Goal: Task Accomplishment & Management: Manage account settings

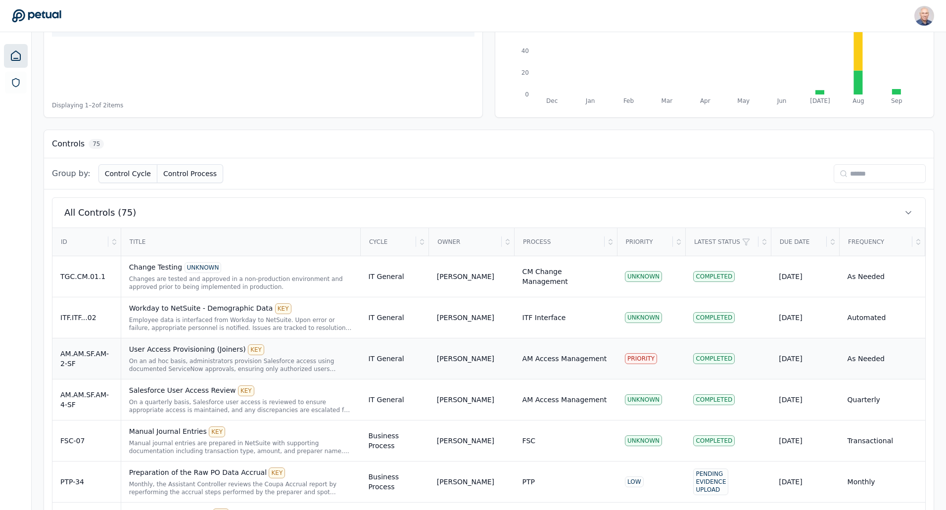
scroll to position [198, 0]
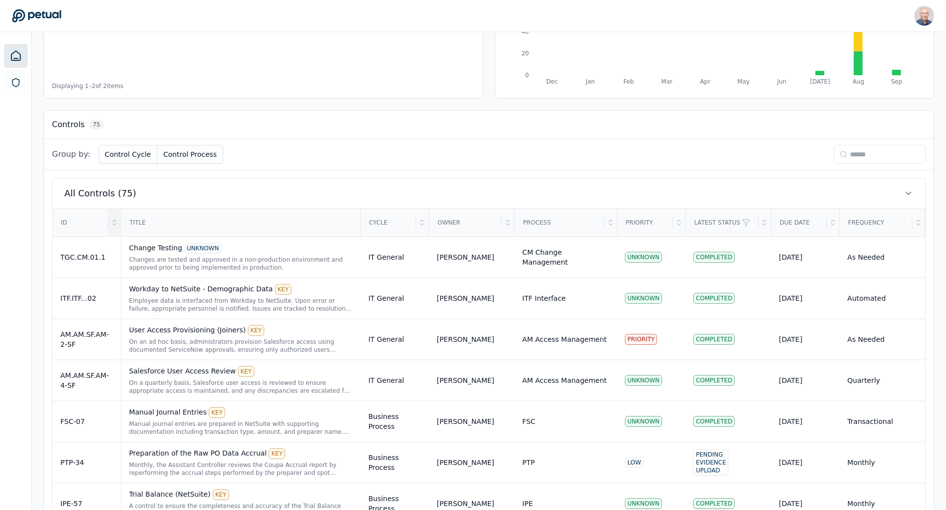
click at [114, 223] on icon at bounding box center [114, 223] width 8 height 8
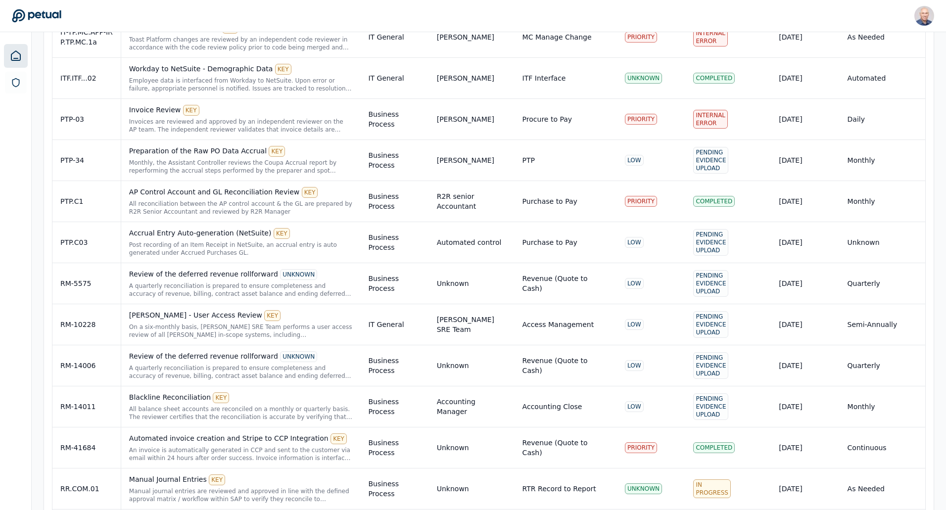
scroll to position [2475, 0]
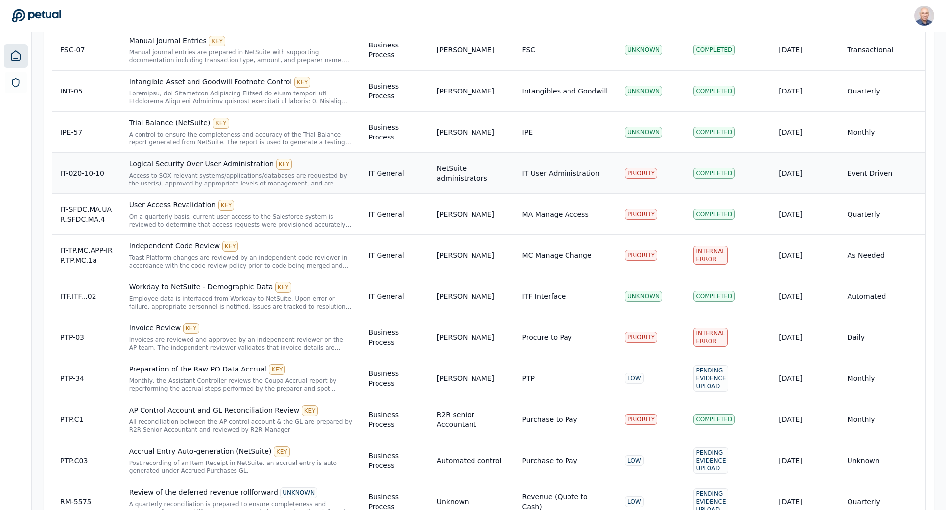
click at [174, 159] on div "Logical Security Over User Administration KEY" at bounding box center [241, 164] width 224 height 11
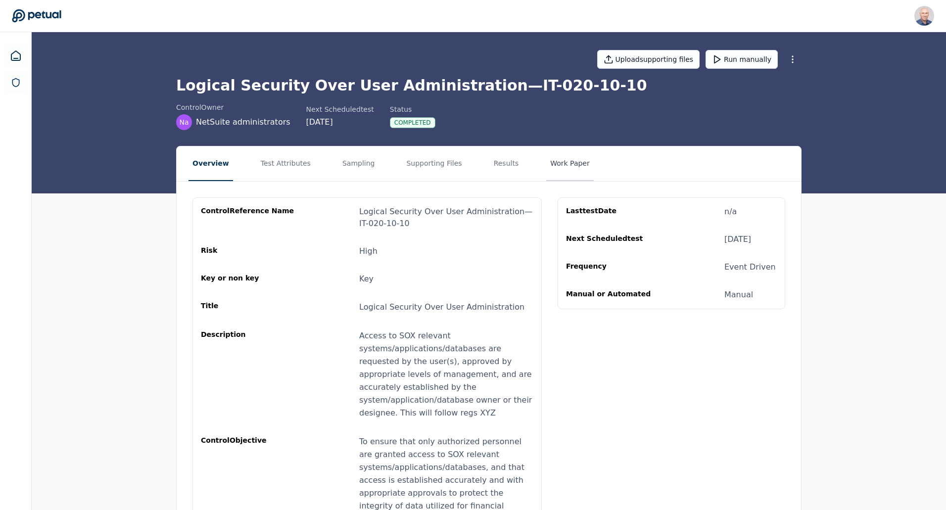
click at [546, 161] on button "Work Paper" at bounding box center [570, 164] width 48 height 35
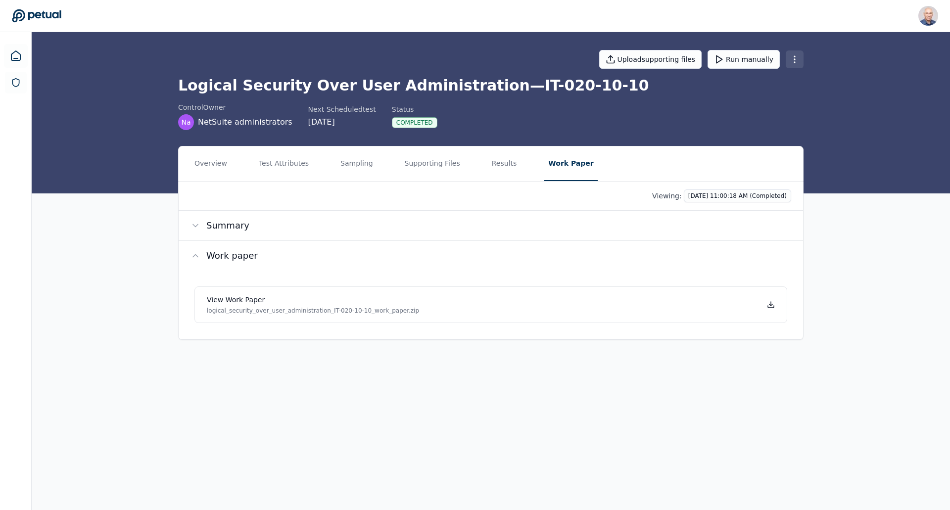
click at [794, 58] on html "Harel K [EMAIL_ADDRESS] Sign out Upload supporting files Run manually Logical S…" at bounding box center [475, 255] width 950 height 510
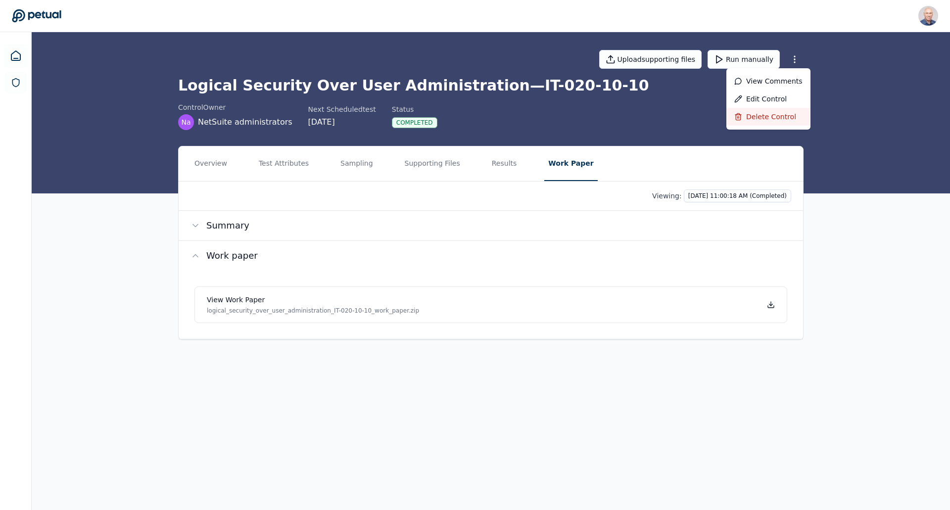
click at [762, 115] on div "Delete control" at bounding box center [769, 117] width 84 height 18
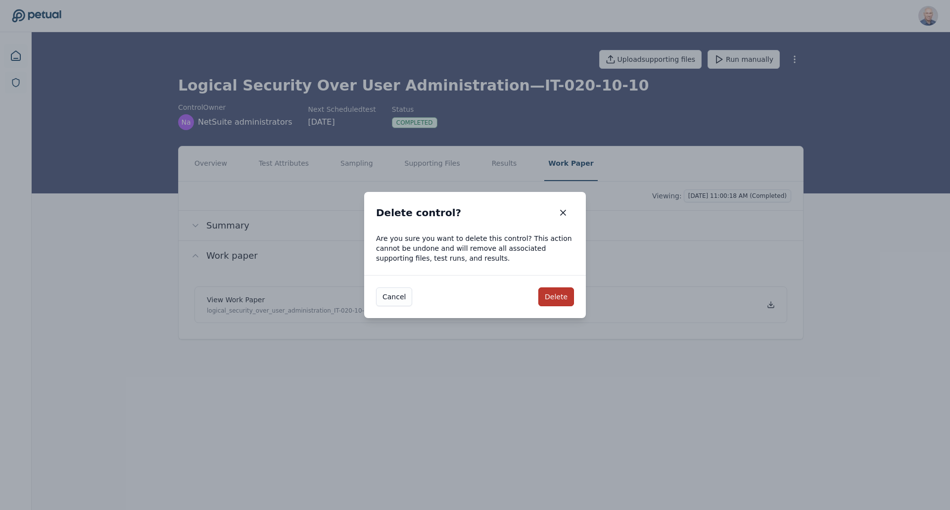
click at [563, 295] on button "Delete" at bounding box center [557, 297] width 36 height 19
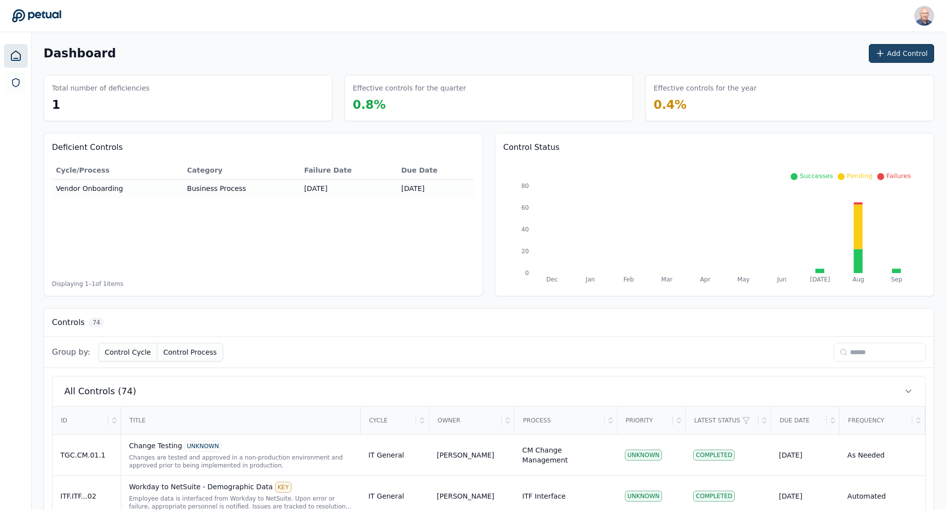
click at [890, 50] on button "Add Control" at bounding box center [901, 53] width 65 height 19
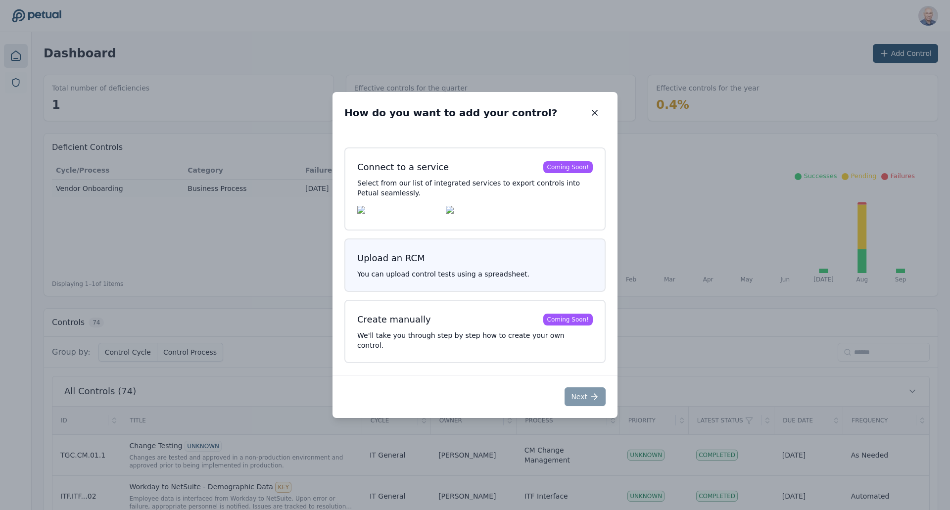
click at [430, 265] on h3 "Upload an RCM" at bounding box center [475, 258] width 236 height 14
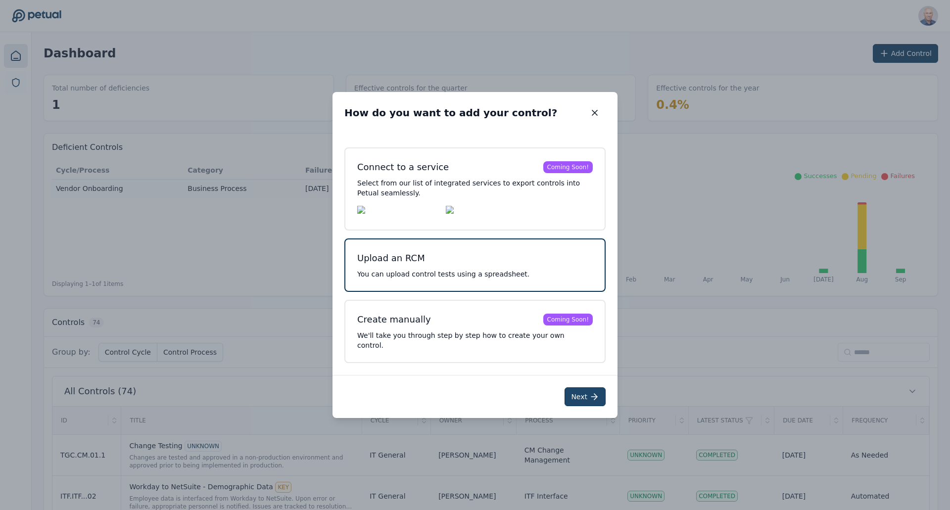
click at [588, 400] on button "Next" at bounding box center [585, 397] width 41 height 19
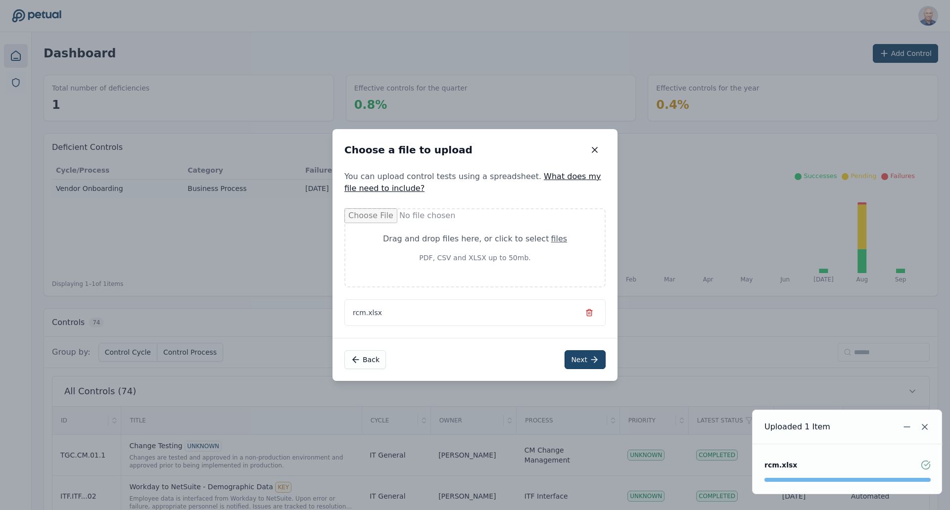
click at [582, 363] on button "Next" at bounding box center [585, 359] width 41 height 19
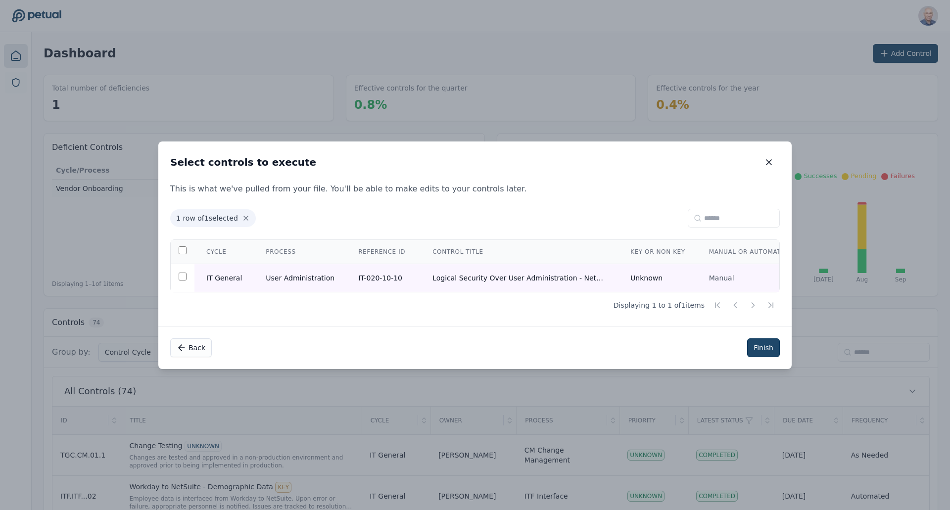
click at [762, 348] on button "Finish" at bounding box center [763, 348] width 33 height 19
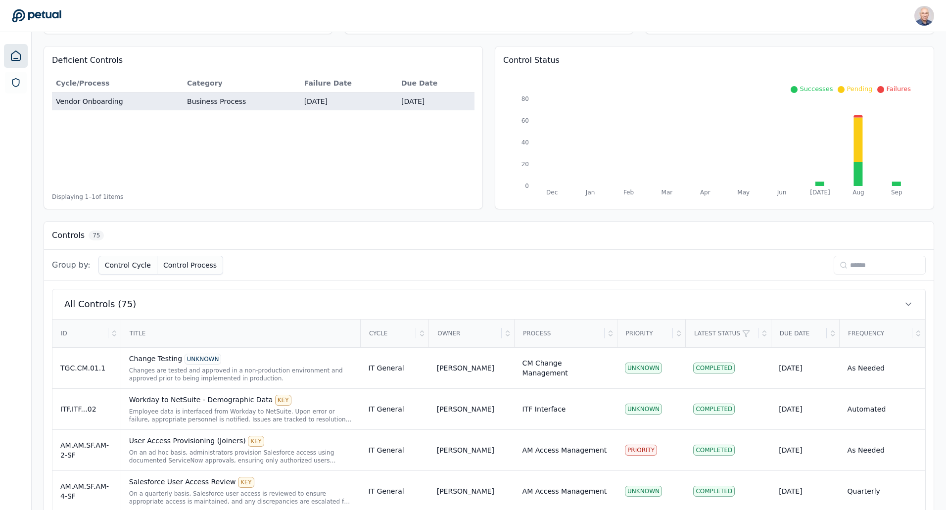
scroll to position [49, 0]
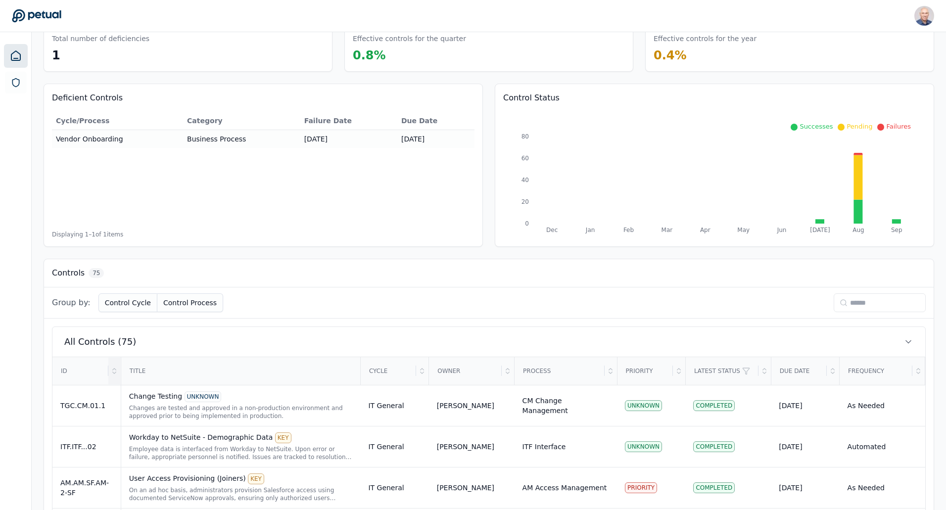
click at [118, 370] on div at bounding box center [114, 371] width 12 height 27
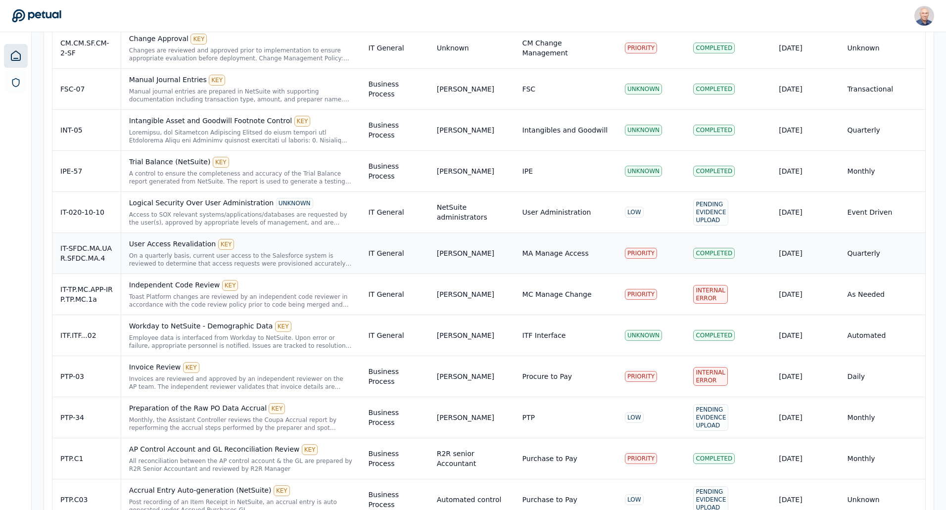
scroll to position [2425, 0]
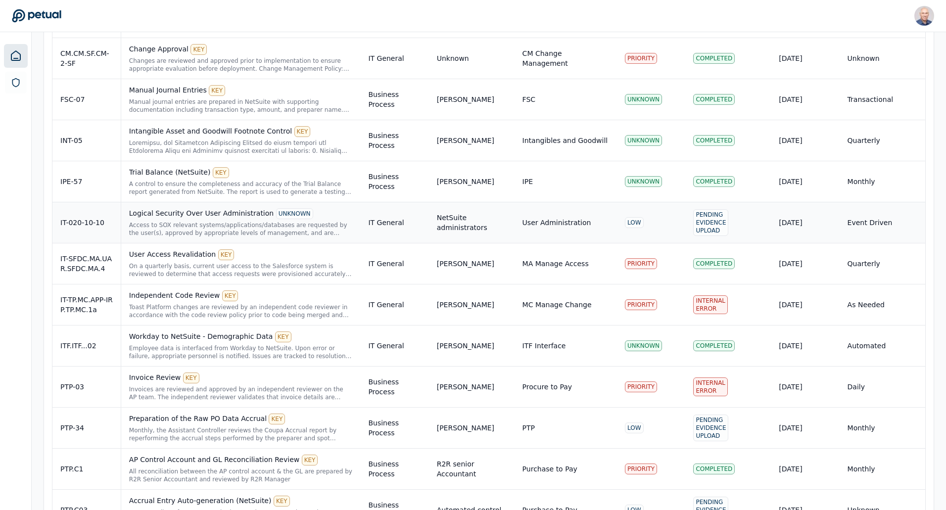
click at [186, 208] on div "Logical Security Over User Administration UNKNOWN" at bounding box center [241, 213] width 224 height 11
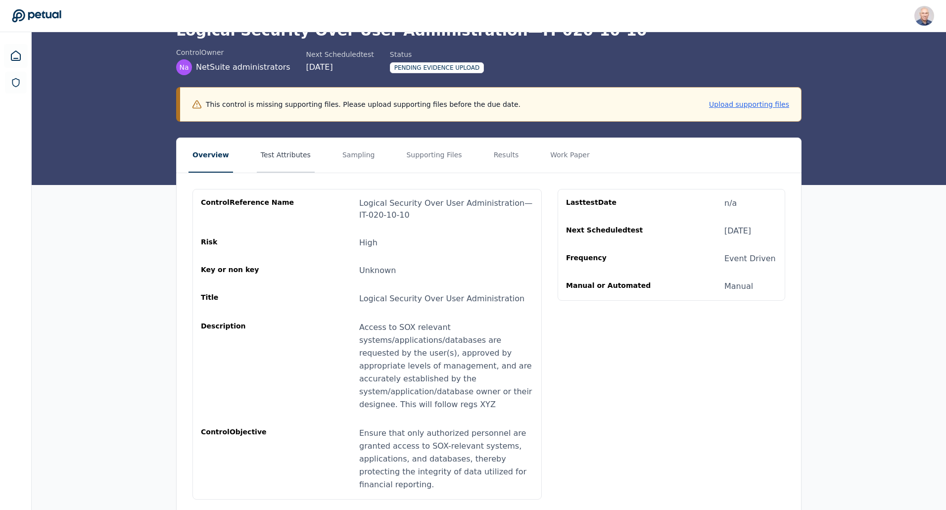
scroll to position [64, 0]
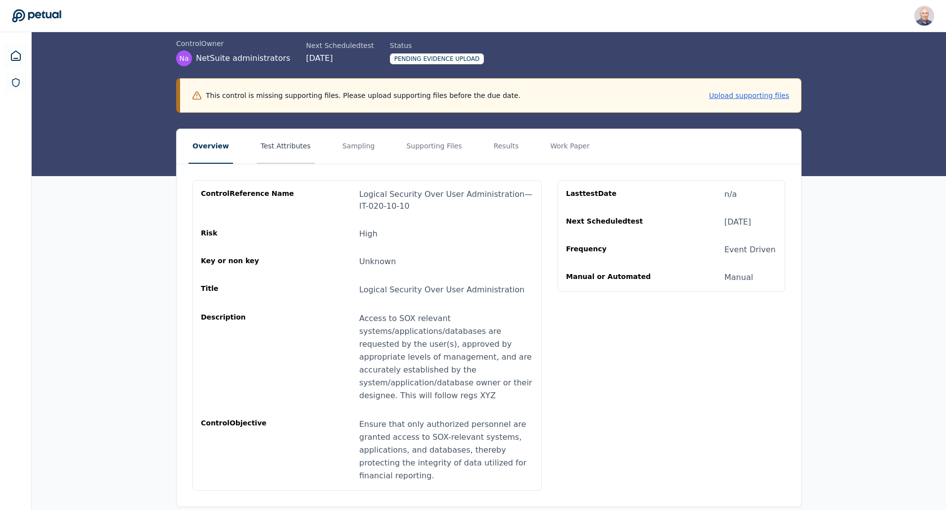
click at [281, 150] on button "Test Attributes" at bounding box center [286, 146] width 58 height 35
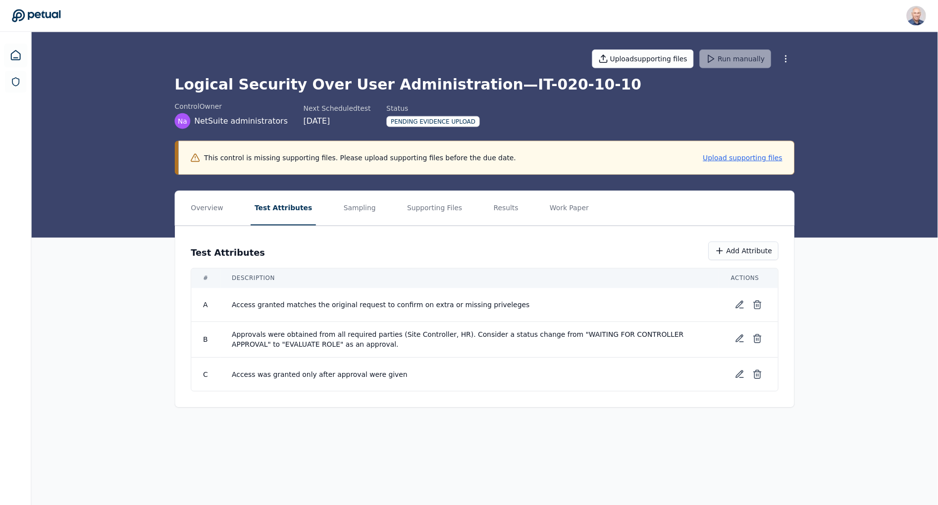
scroll to position [0, 0]
click at [255, 193] on button "Test Attributes" at bounding box center [288, 210] width 66 height 35
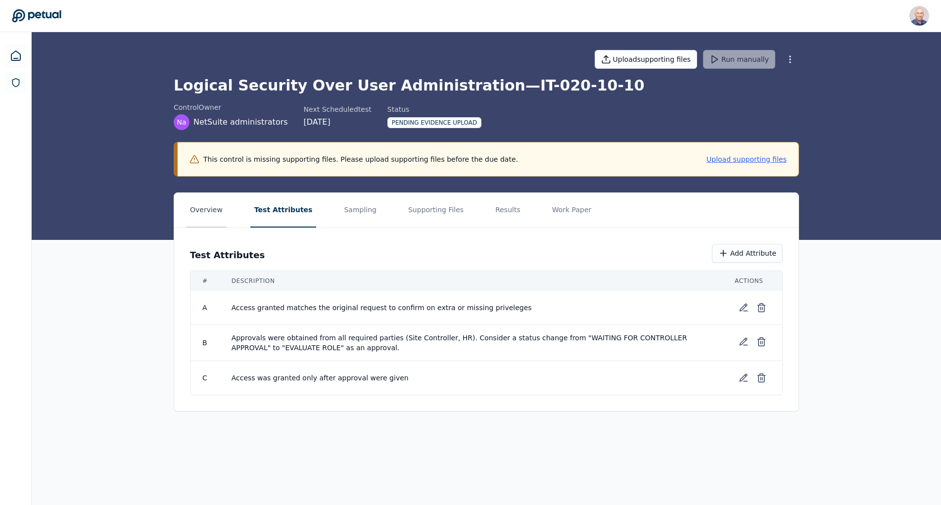
click at [201, 215] on button "Overview" at bounding box center [206, 210] width 41 height 35
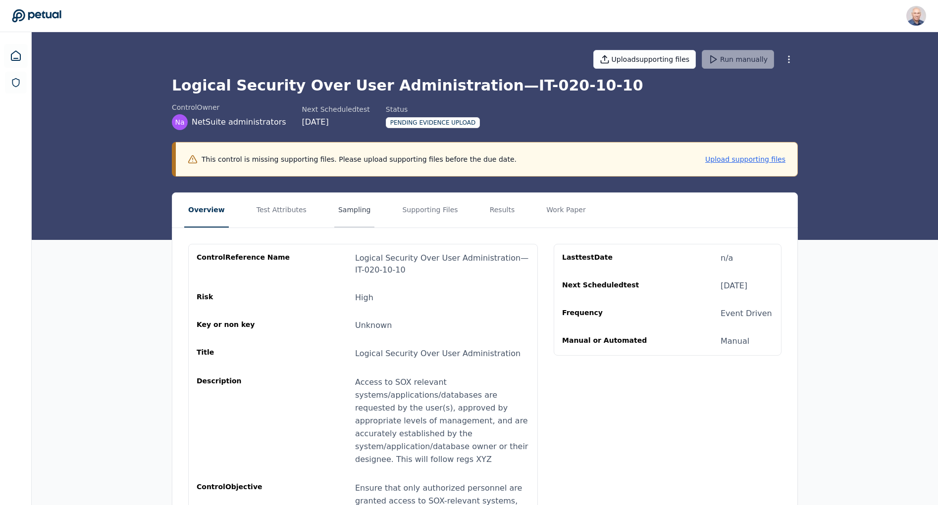
click at [334, 209] on button "Sampling" at bounding box center [354, 210] width 41 height 35
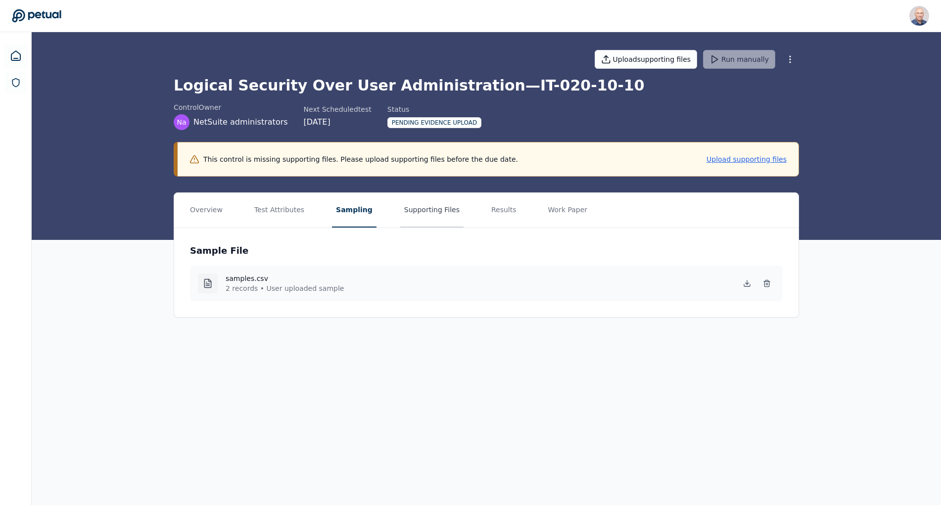
click at [404, 210] on button "Supporting Files" at bounding box center [431, 210] width 63 height 35
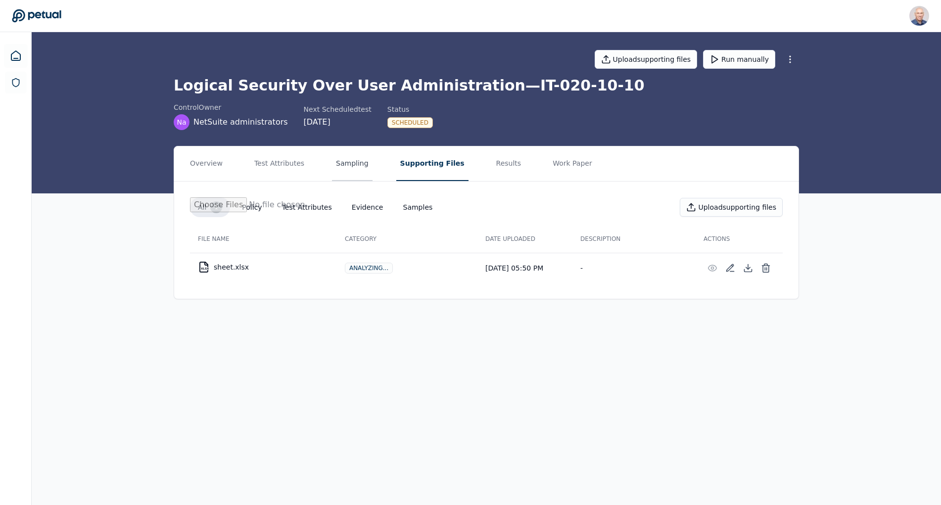
click at [332, 164] on button "Sampling" at bounding box center [352, 164] width 41 height 35
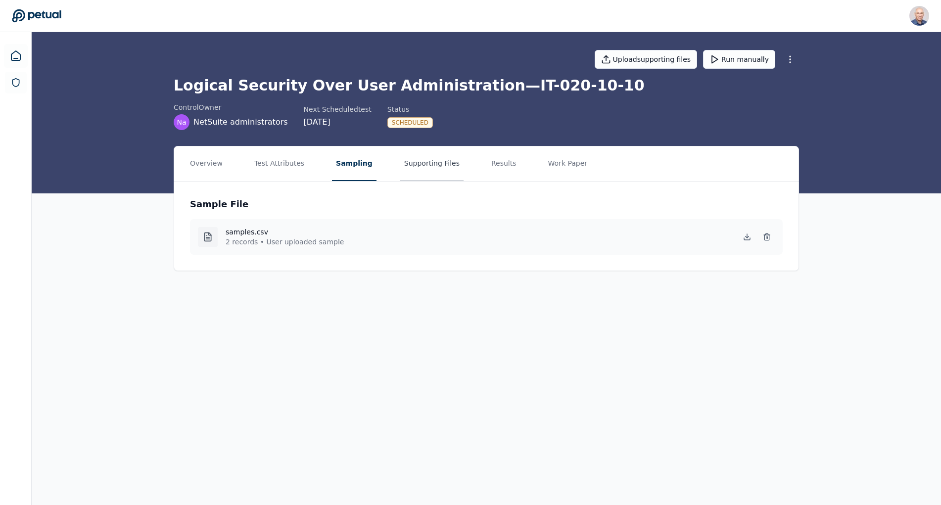
click at [419, 165] on button "Supporting Files" at bounding box center [431, 164] width 63 height 35
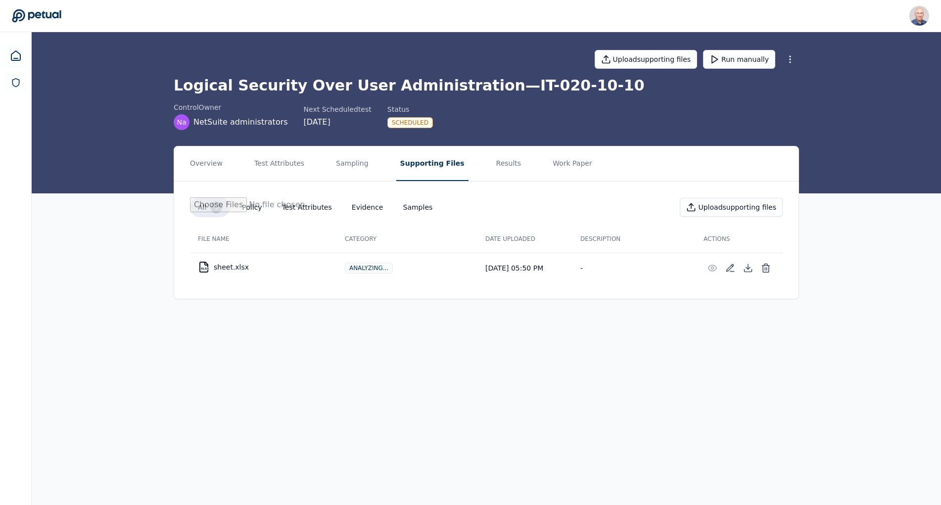
click at [373, 280] on td "Analyzing..." at bounding box center [407, 268] width 141 height 30
click at [739, 55] on button "Run manually" at bounding box center [739, 59] width 72 height 19
click at [361, 208] on button "Evidence" at bounding box center [368, 207] width 48 height 18
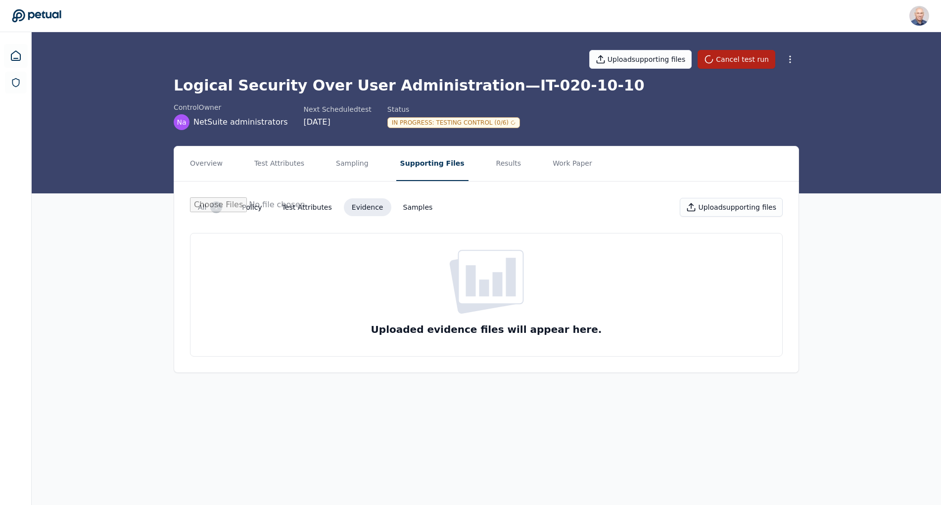
click at [309, 210] on button "Test Attributes" at bounding box center [307, 207] width 66 height 18
click at [254, 204] on button "Policy" at bounding box center [252, 207] width 36 height 18
click at [343, 158] on button "Sampling" at bounding box center [352, 164] width 41 height 35
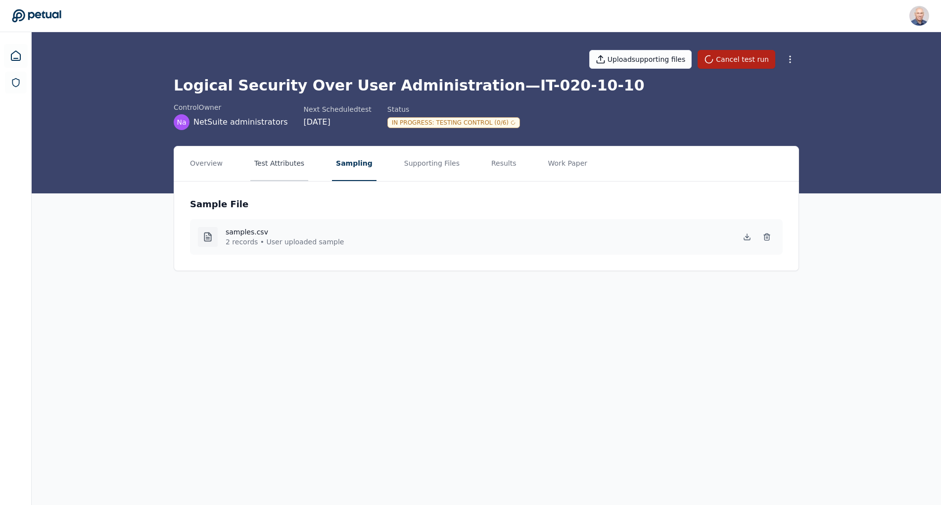
click at [267, 160] on button "Test Attributes" at bounding box center [279, 164] width 58 height 35
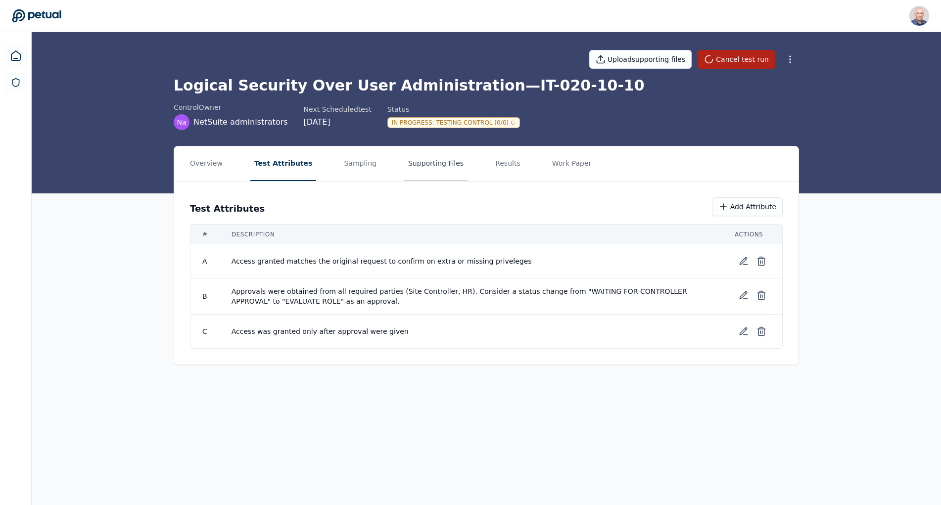
click at [409, 164] on button "Supporting Files" at bounding box center [435, 164] width 63 height 35
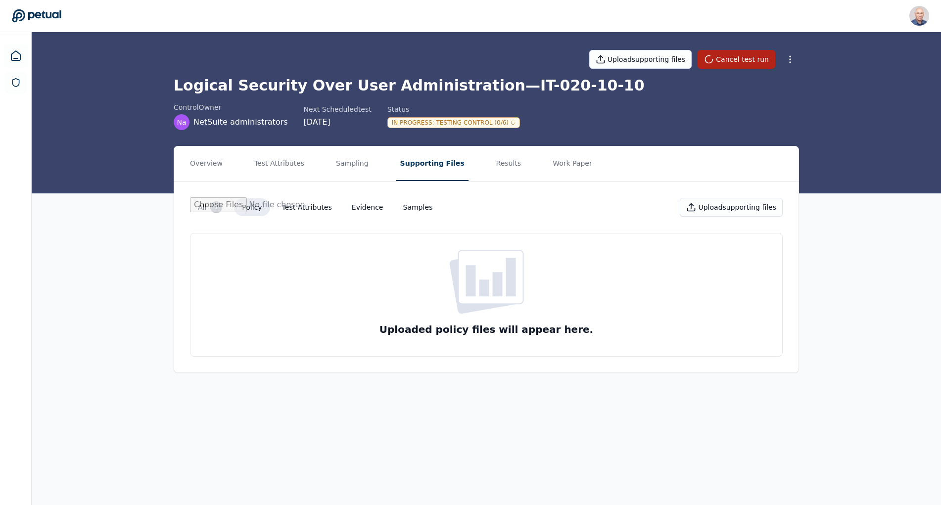
click at [214, 213] on div "1" at bounding box center [216, 207] width 12 height 12
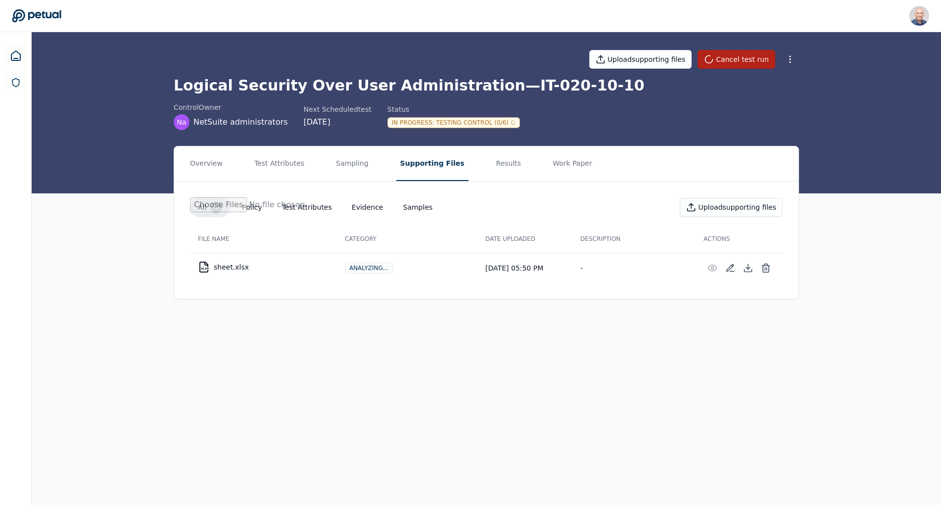
click at [352, 260] on td "Analyzing..." at bounding box center [407, 268] width 141 height 30
click at [354, 271] on div "Analyzing..." at bounding box center [369, 268] width 48 height 11
click at [759, 53] on button "Cancel test run" at bounding box center [737, 59] width 78 height 19
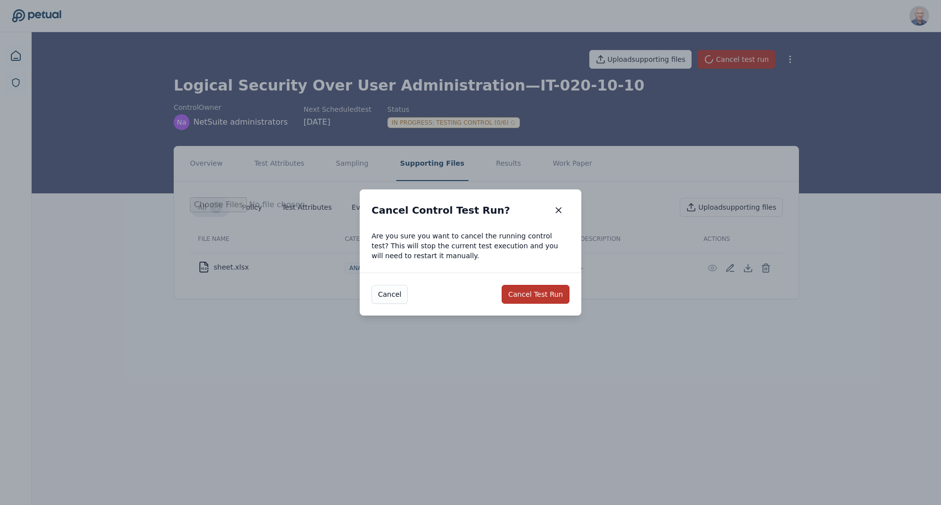
click at [543, 296] on button "Cancel Test Run" at bounding box center [536, 294] width 68 height 19
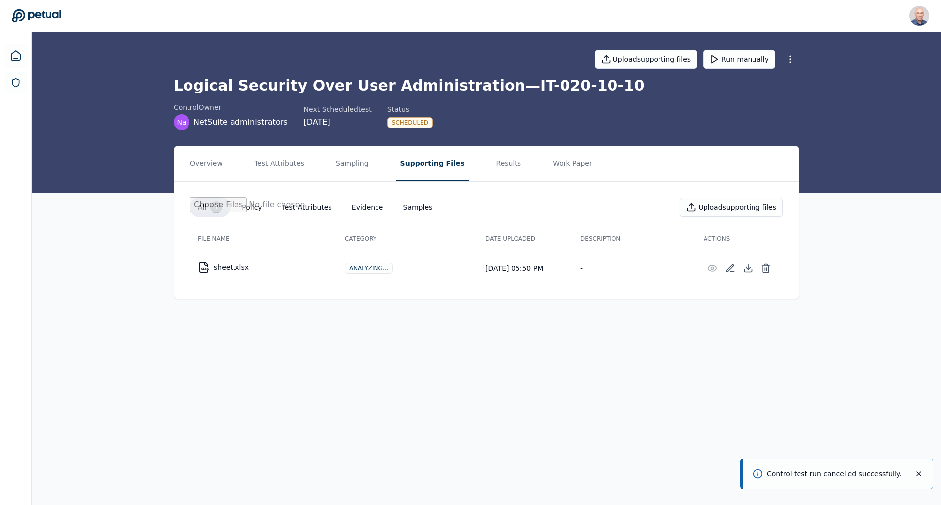
click at [361, 270] on div "Analyzing..." at bounding box center [369, 268] width 48 height 11
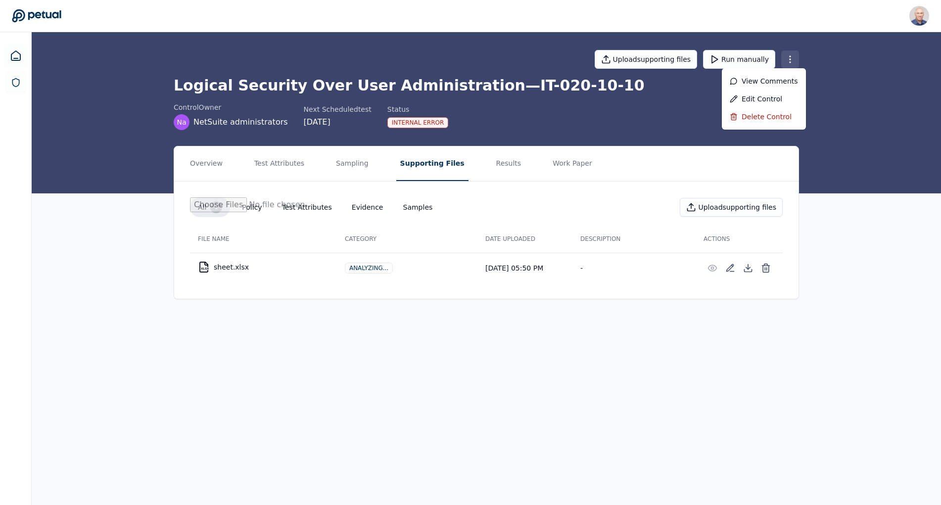
click at [786, 56] on html "Harel K [EMAIL_ADDRESS] Sign out Upload supporting files Run manually Logical S…" at bounding box center [470, 252] width 941 height 505
click at [741, 56] on html "Harel K [EMAIL_ADDRESS] Sign out Upload supporting files Run manually Logical S…" at bounding box center [470, 252] width 941 height 505
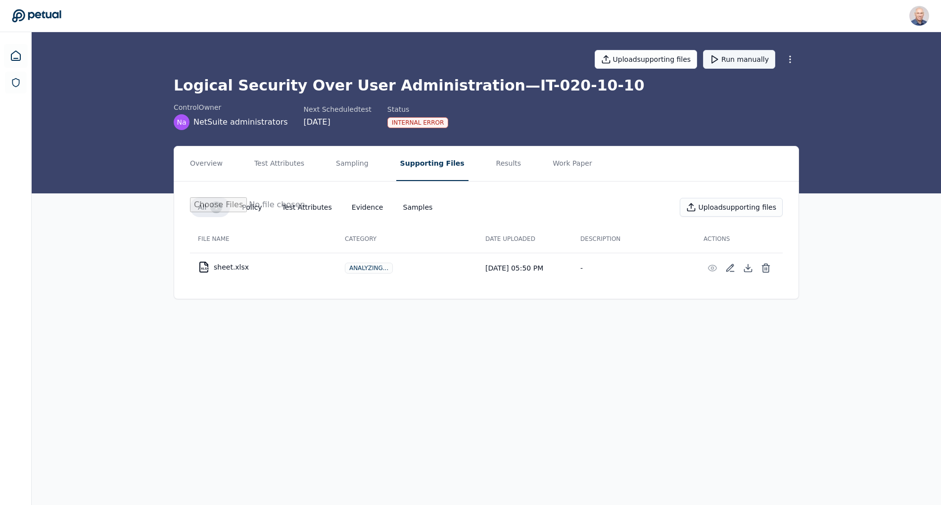
click at [740, 59] on button "Run manually" at bounding box center [739, 59] width 72 height 19
click at [789, 59] on html "Harel K [EMAIL_ADDRESS] Sign out Upload supporting files Cancel test run Logica…" at bounding box center [470, 252] width 941 height 505
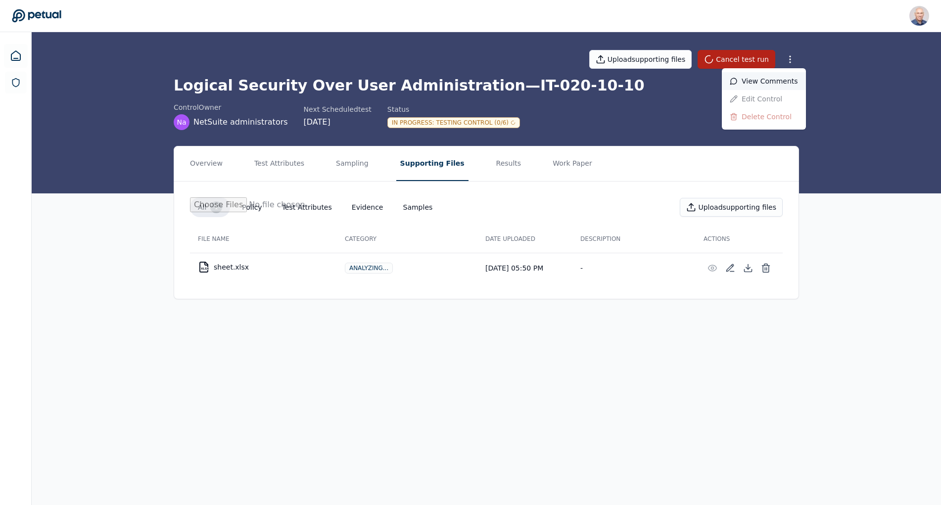
click at [757, 81] on div "View comments" at bounding box center [764, 81] width 84 height 18
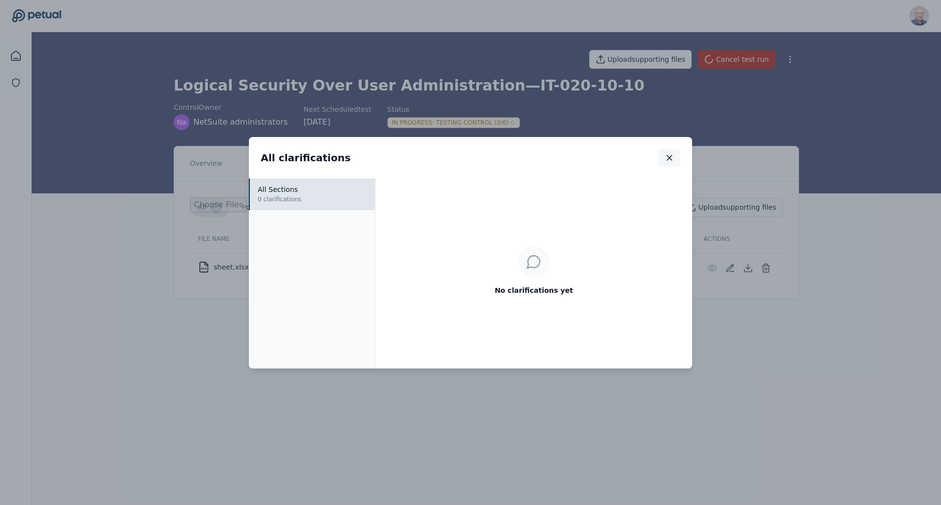
click at [670, 155] on icon "button" at bounding box center [670, 158] width 10 height 10
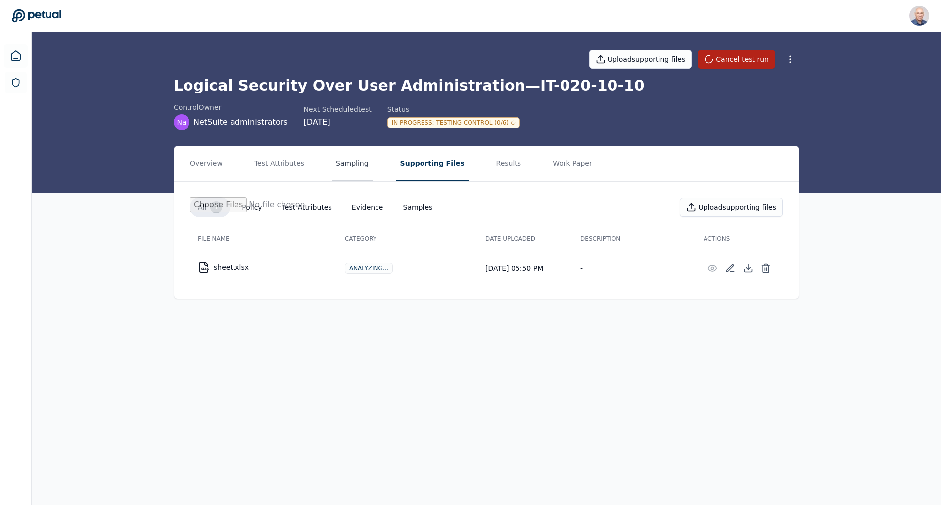
click at [333, 163] on button "Sampling" at bounding box center [352, 164] width 41 height 35
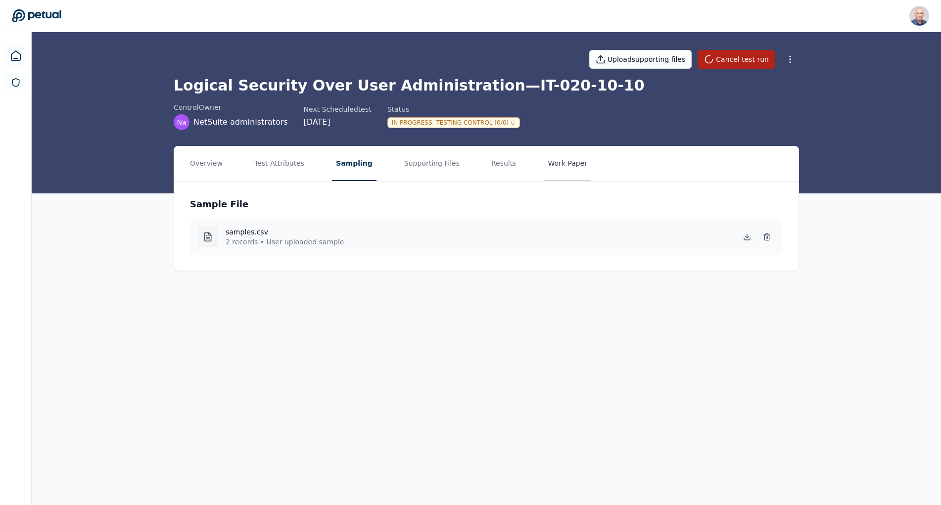
click at [544, 160] on button "Work Paper" at bounding box center [568, 164] width 48 height 35
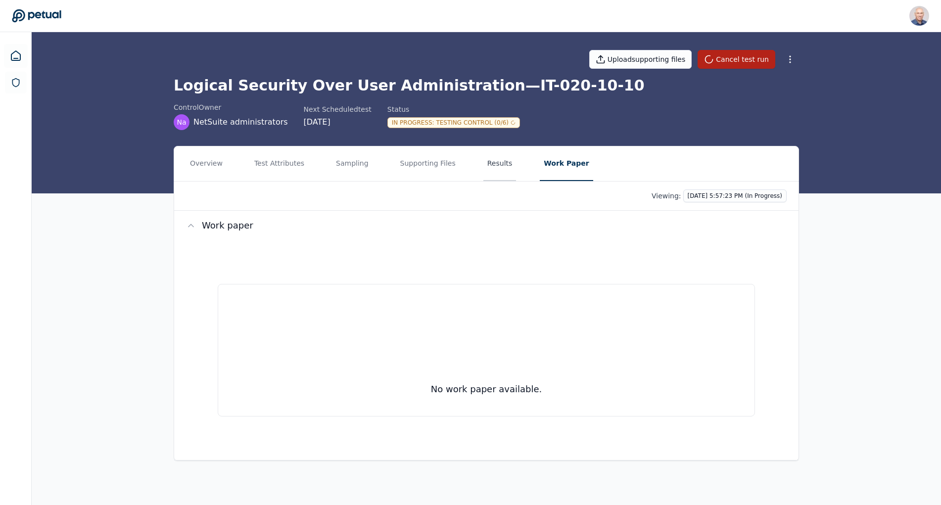
click at [484, 163] on button "Results" at bounding box center [500, 164] width 33 height 35
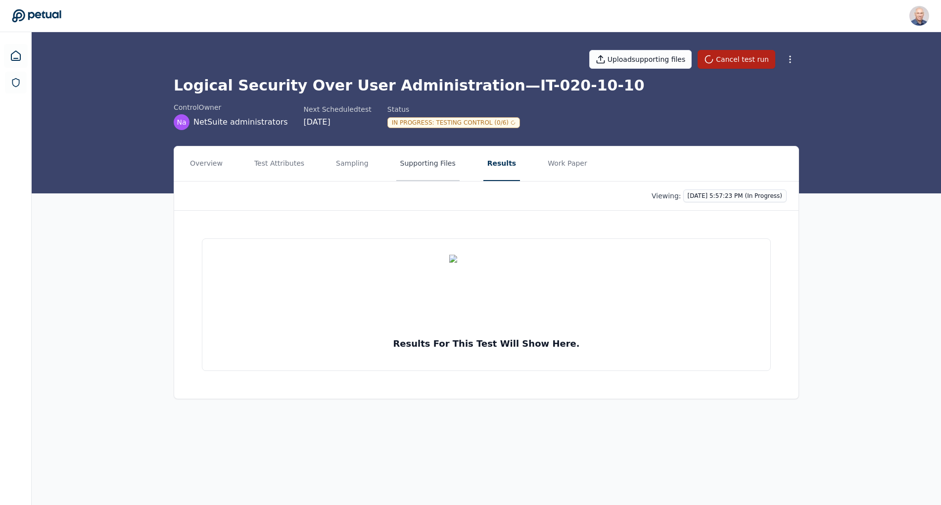
click at [405, 165] on button "Supporting Files" at bounding box center [427, 164] width 63 height 35
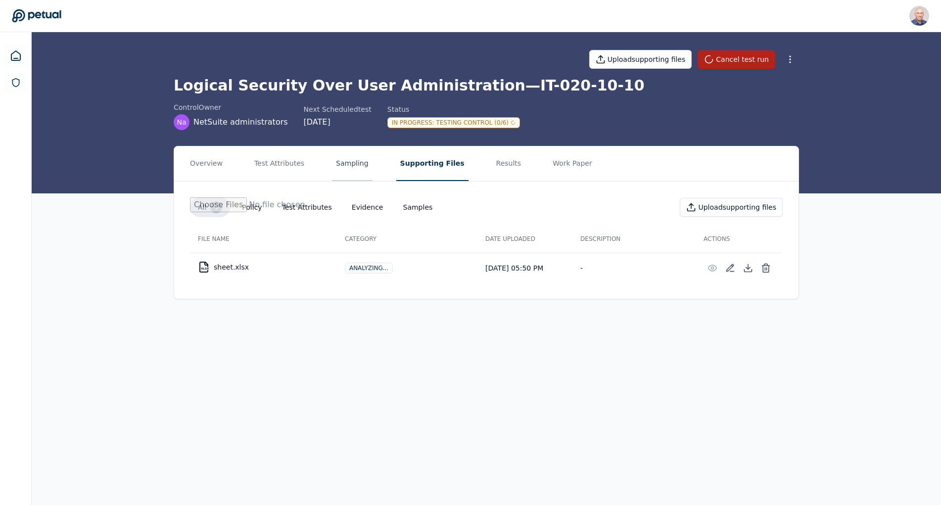
click at [349, 169] on button "Sampling" at bounding box center [352, 164] width 41 height 35
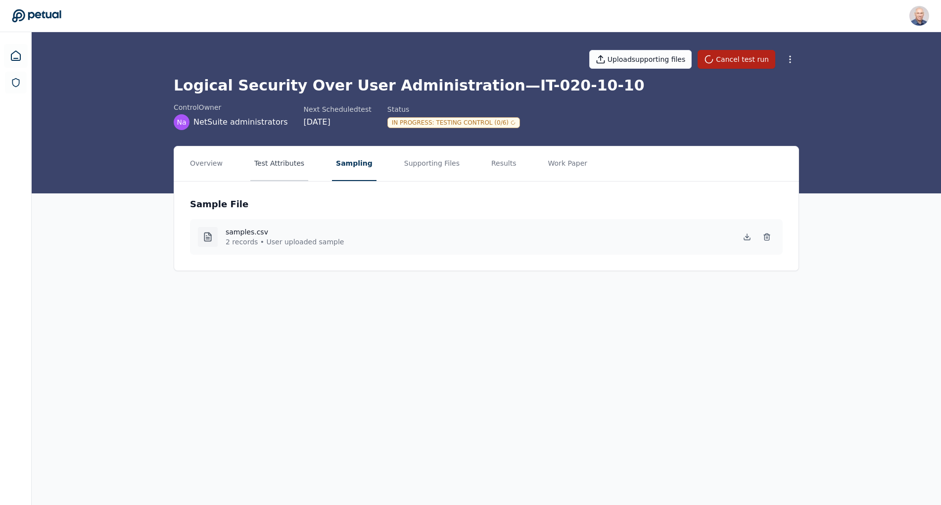
click at [280, 160] on button "Test Attributes" at bounding box center [279, 164] width 58 height 35
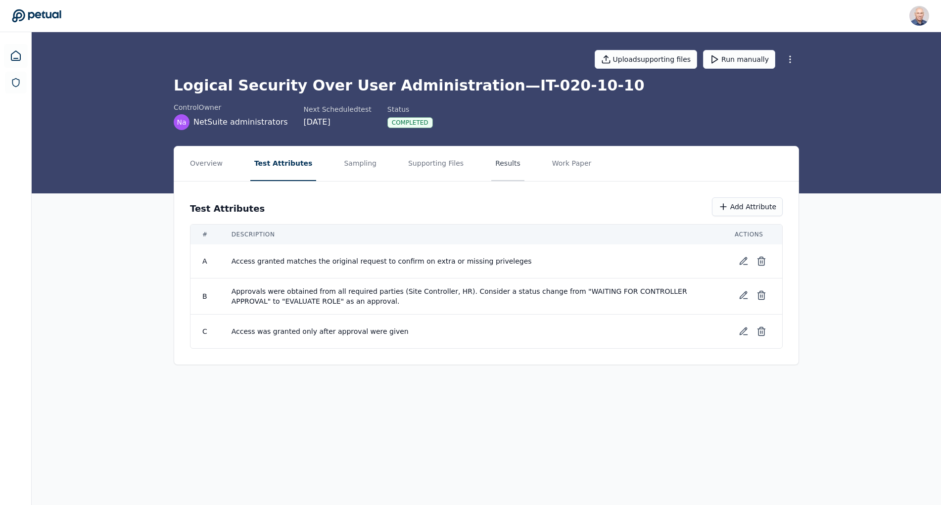
click at [492, 166] on button "Results" at bounding box center [508, 164] width 33 height 35
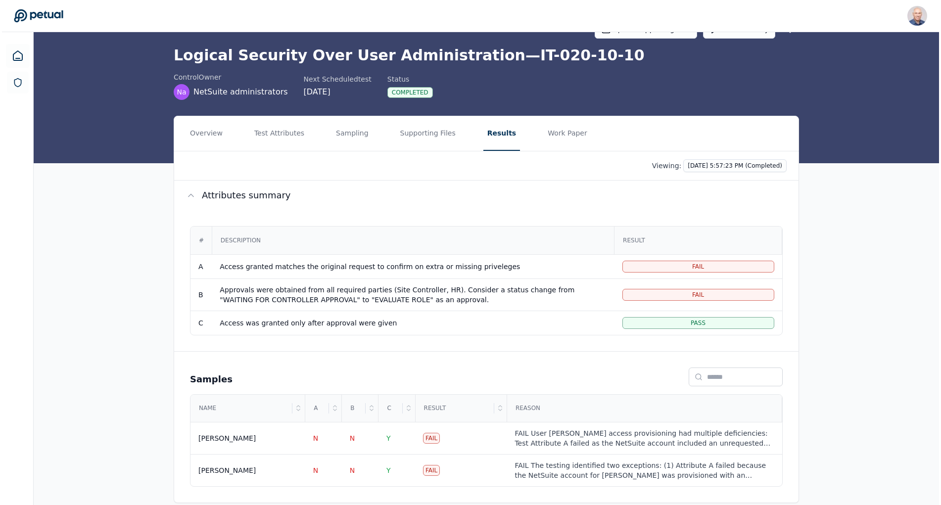
scroll to position [44, 0]
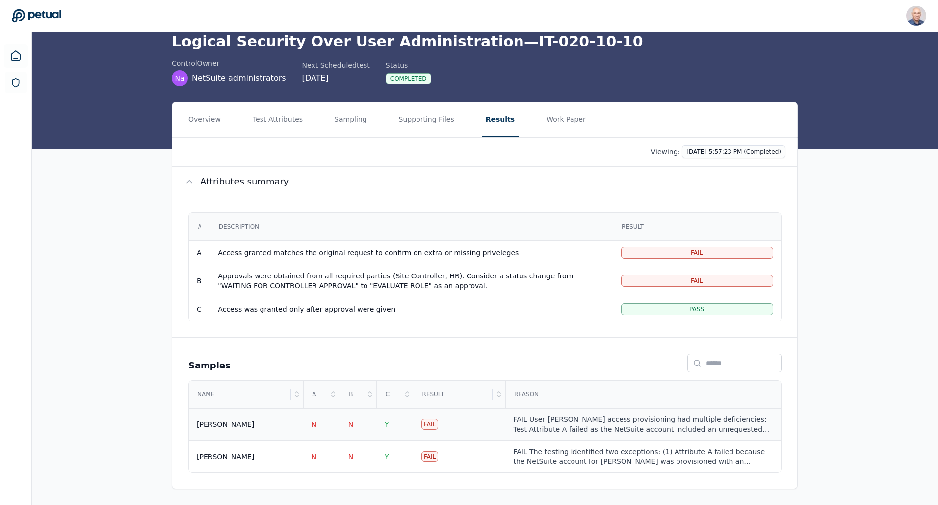
click at [579, 433] on div "FAIL User [PERSON_NAME] access provisioning had multiple deficiencies: Test Att…" at bounding box center [642, 425] width 259 height 20
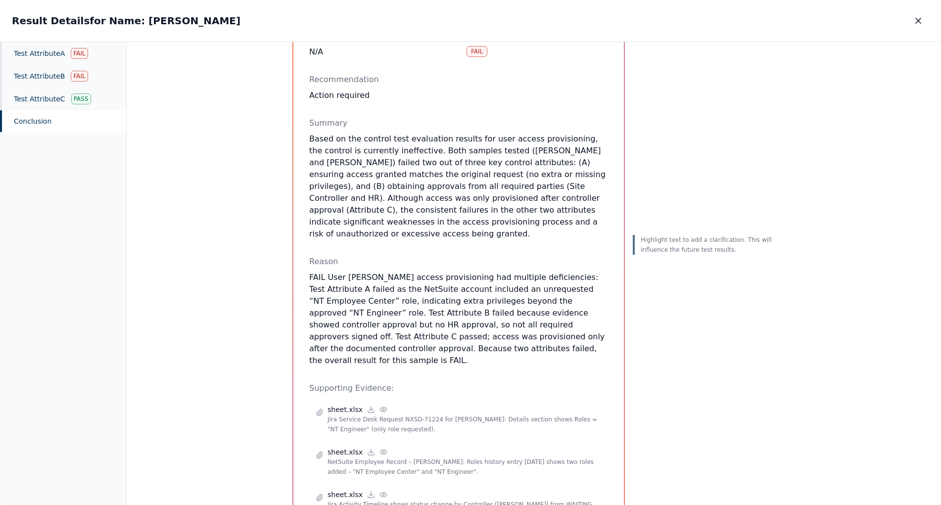
scroll to position [198, 0]
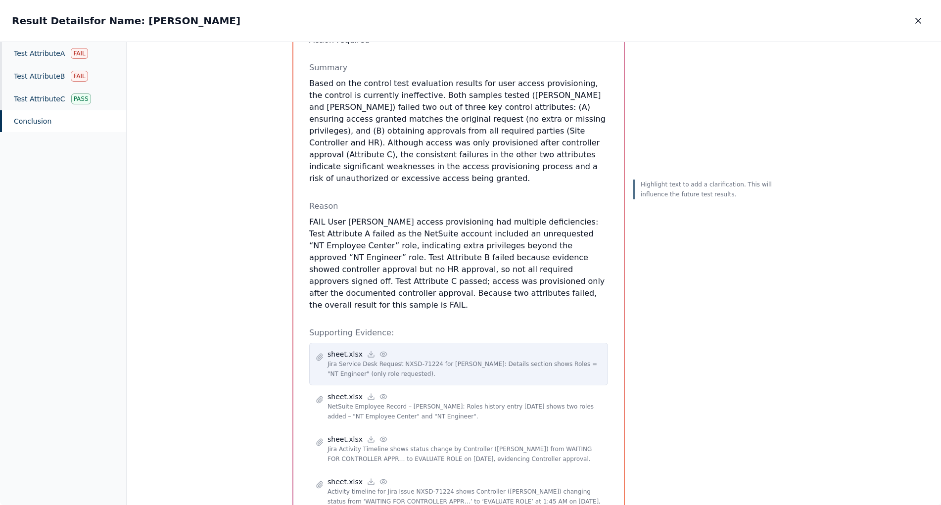
click at [383, 353] on circle at bounding box center [384, 354] width 2 height 2
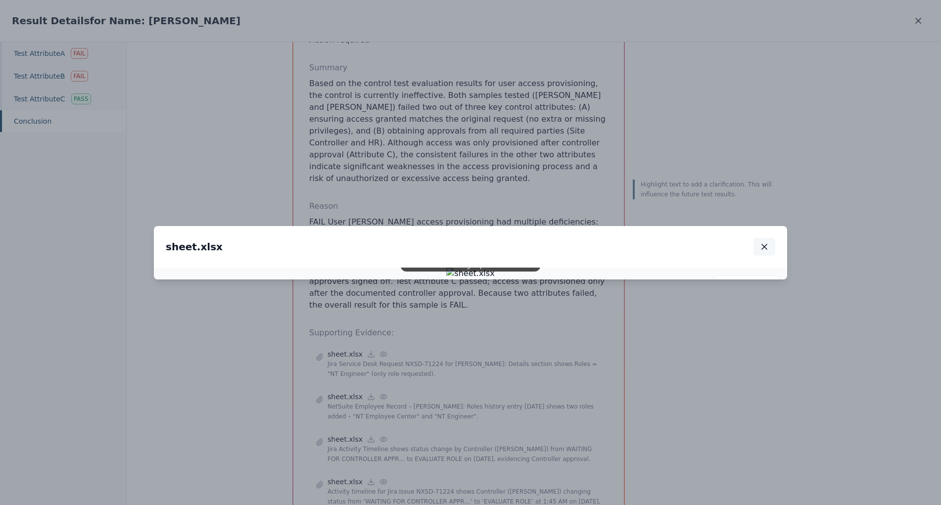
click at [764, 242] on icon "button" at bounding box center [765, 247] width 10 height 10
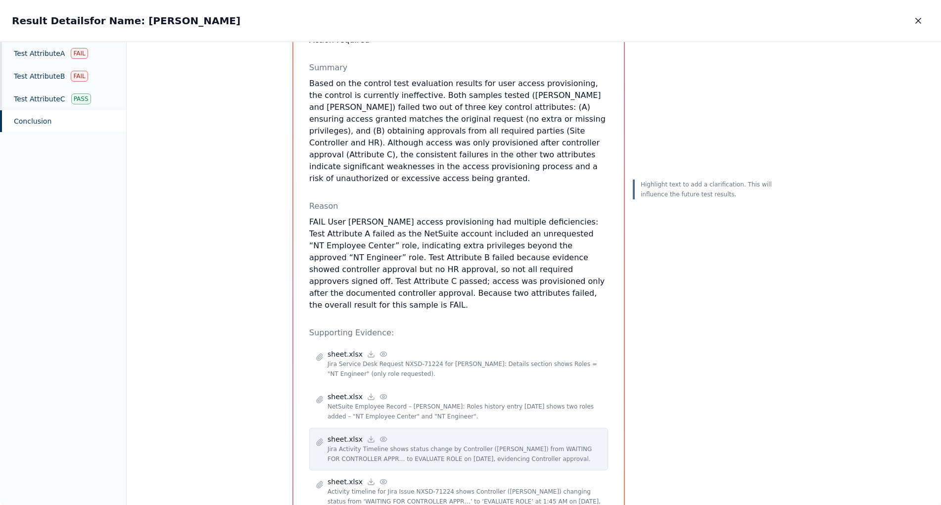
click at [380, 437] on icon at bounding box center [383, 439] width 6 height 4
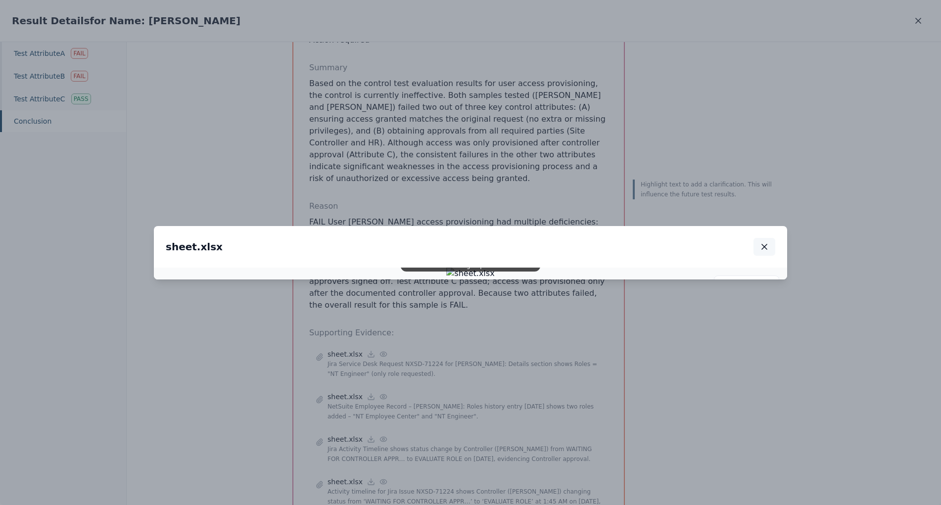
click at [767, 242] on icon "button" at bounding box center [765, 247] width 10 height 10
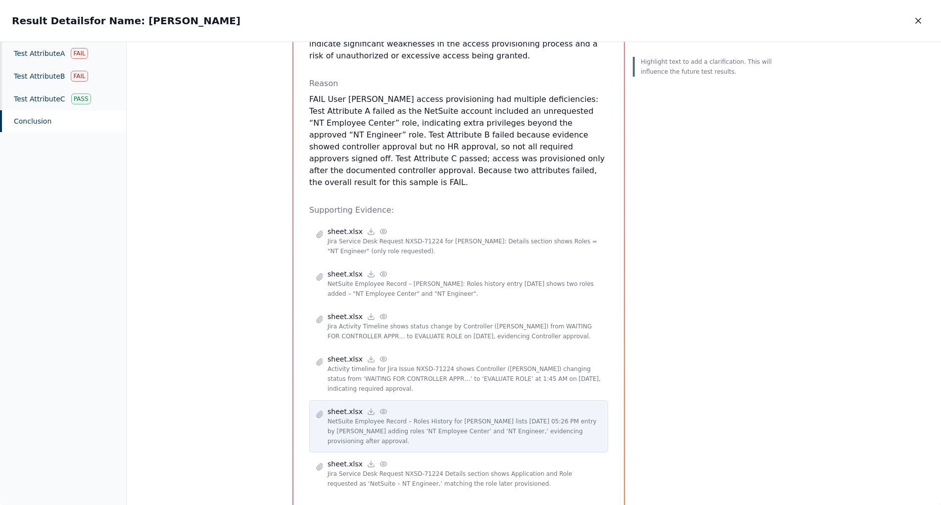
scroll to position [321, 0]
click at [380, 407] on icon at bounding box center [384, 411] width 8 height 8
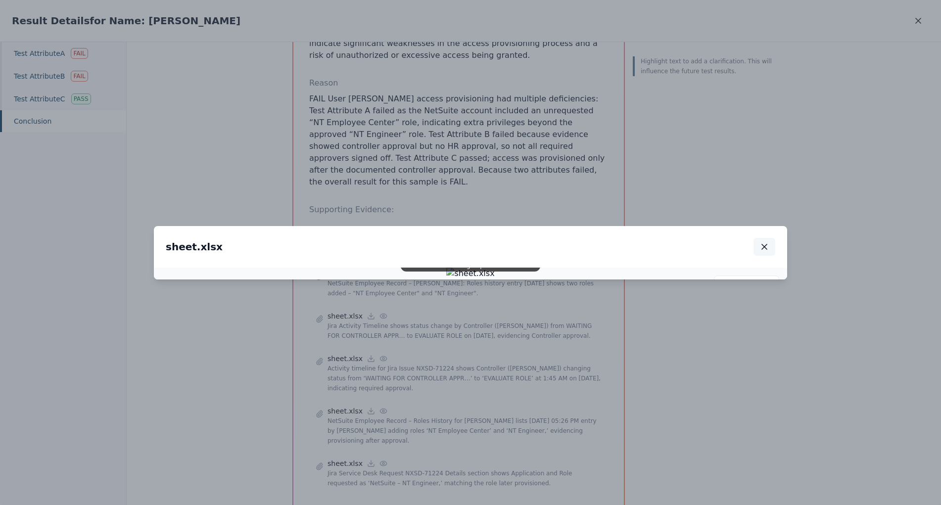
click at [762, 242] on icon "button" at bounding box center [765, 247] width 10 height 10
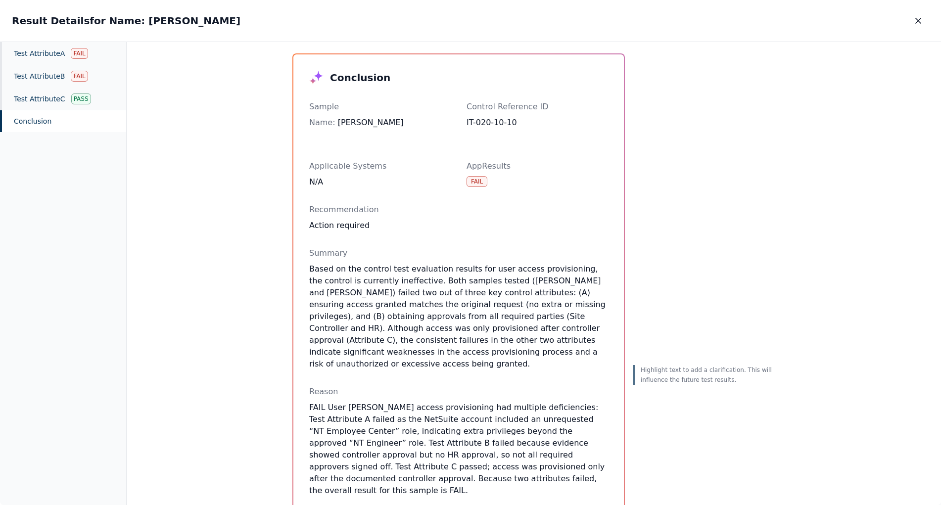
scroll to position [0, 0]
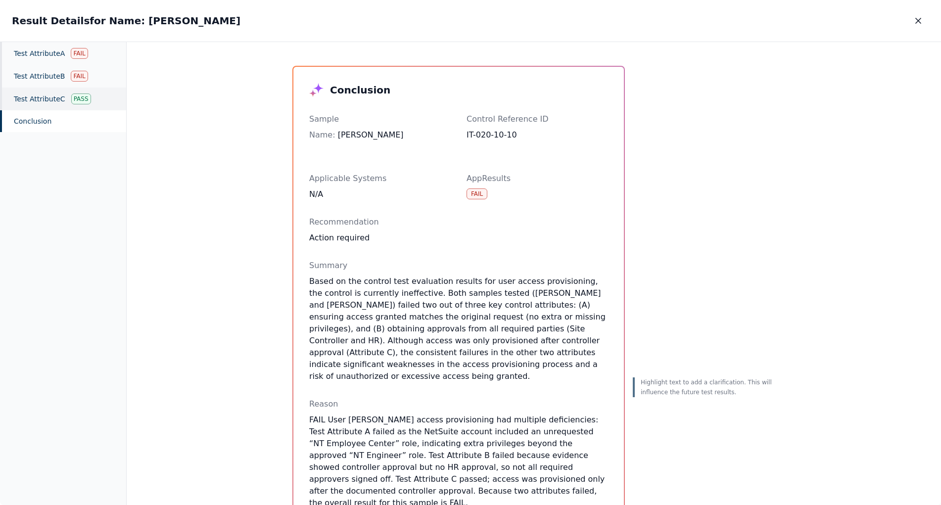
click at [71, 99] on div "Pass" at bounding box center [81, 99] width 20 height 11
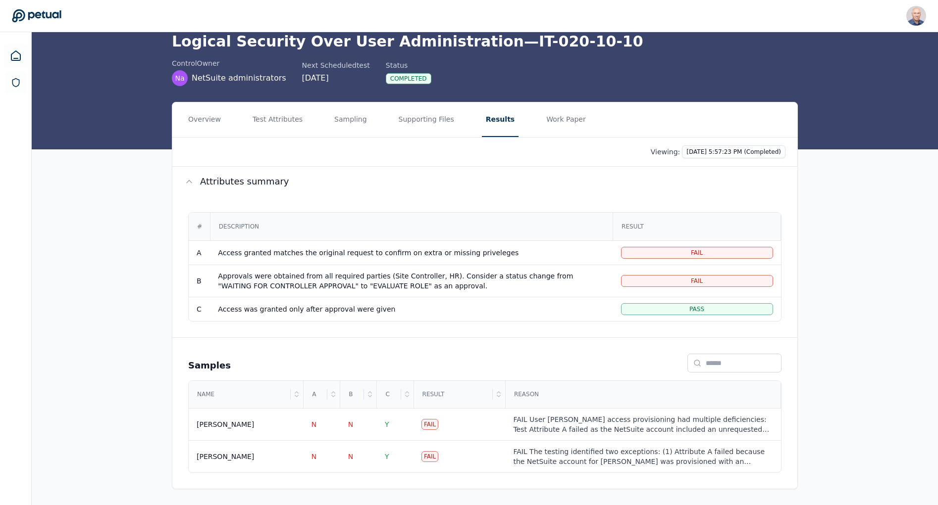
click at [488, 116] on button "Results" at bounding box center [500, 119] width 37 height 35
click at [317, 457] on td "N" at bounding box center [321, 457] width 37 height 32
